Goal: Entertainment & Leisure: Consume media (video, audio)

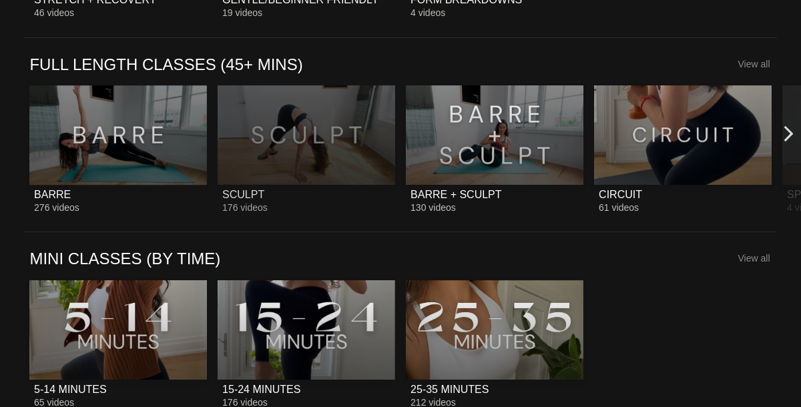
scroll to position [884, 0]
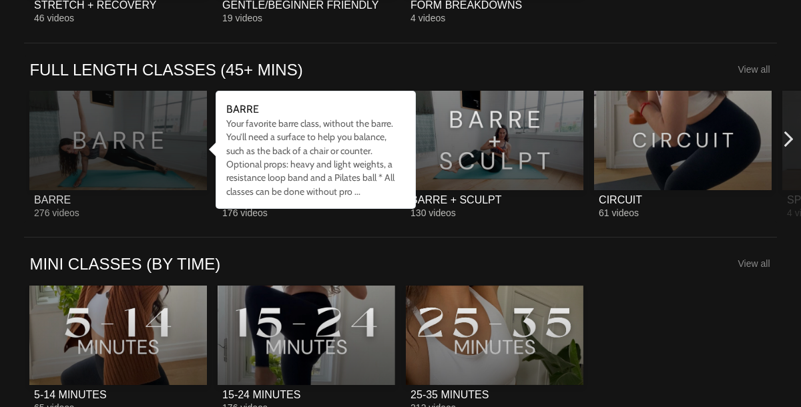
click at [100, 129] on div at bounding box center [117, 140] width 177 height 99
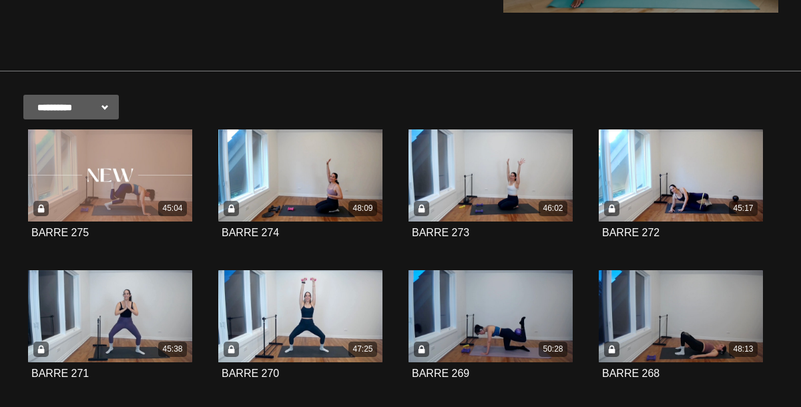
scroll to position [212, 0]
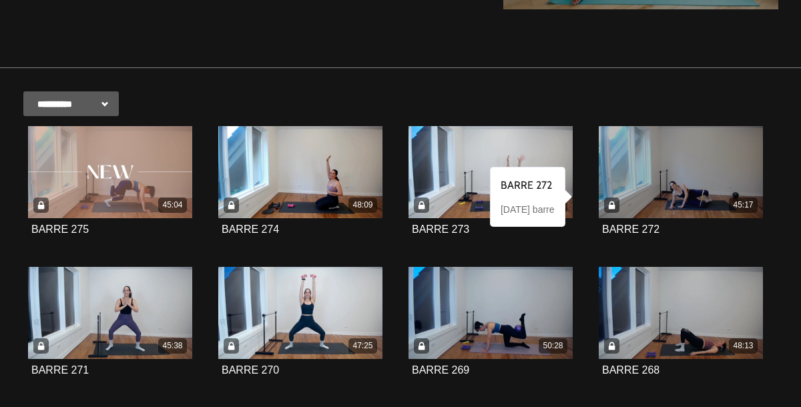
click at [657, 196] on div "45:17" at bounding box center [681, 172] width 164 height 92
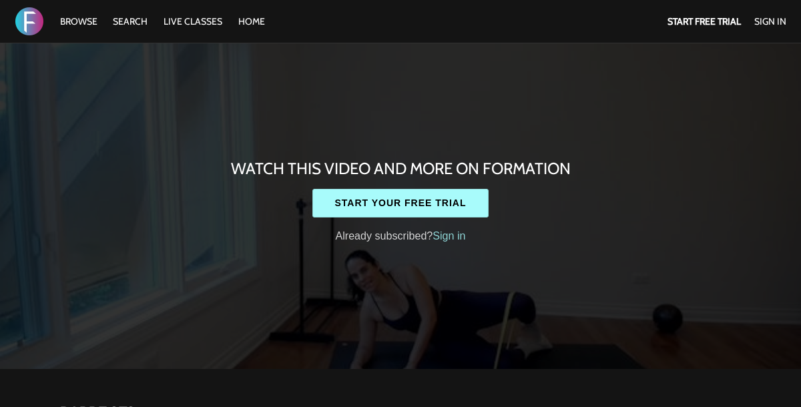
click at [456, 240] on link "Sign in" at bounding box center [448, 236] width 33 height 12
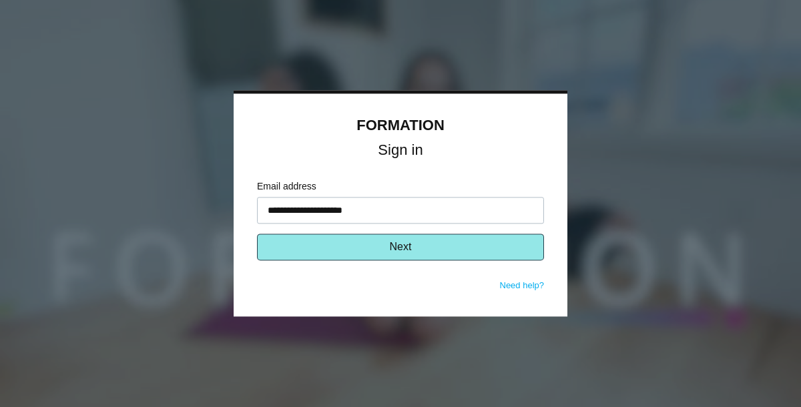
type input "**********"
click at [408, 252] on button "Next" at bounding box center [400, 247] width 287 height 27
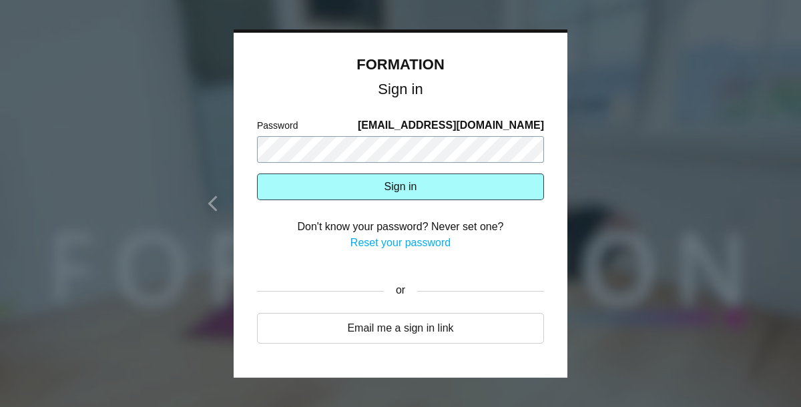
click at [257, 173] on button "Sign in" at bounding box center [400, 186] width 287 height 27
